Goal: Task Accomplishment & Management: Manage account settings

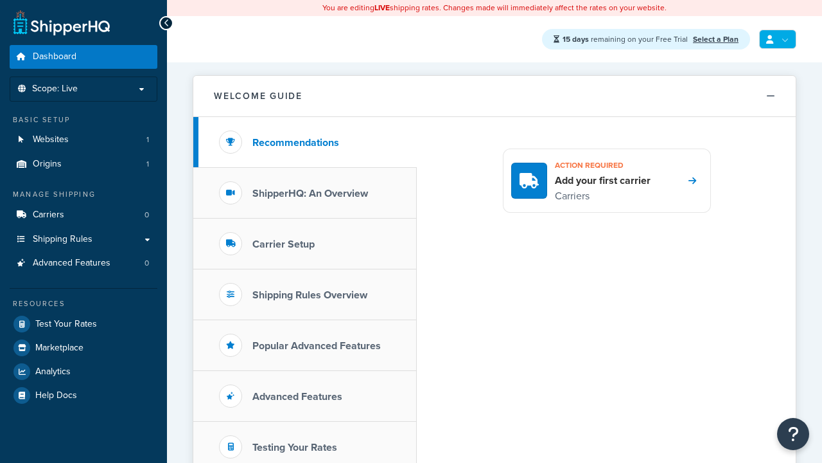
click at [776, 39] on link at bounding box center [777, 39] width 37 height 19
click at [739, 66] on span "My Profile" at bounding box center [723, 65] width 36 height 12
